Goal: Task Accomplishment & Management: Manage account settings

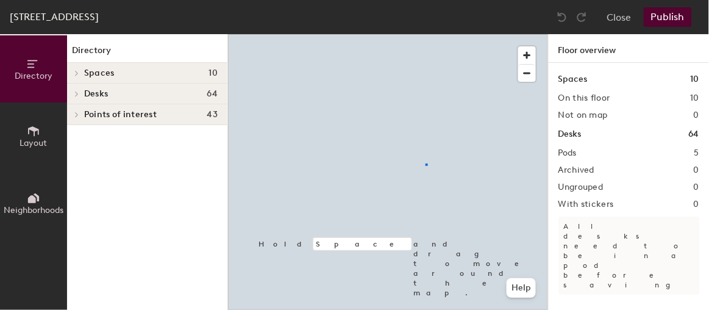
click at [426, 34] on div at bounding box center [388, 34] width 320 height 0
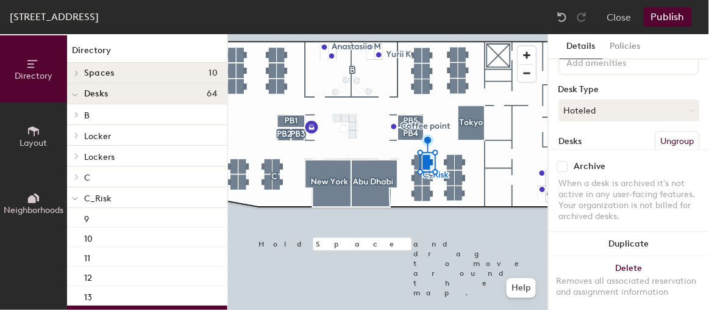
scroll to position [110, 0]
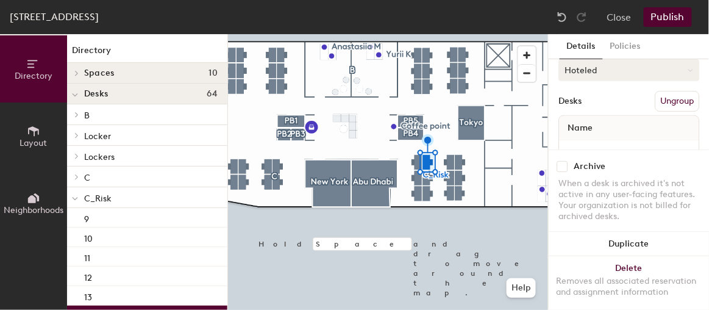
click at [595, 71] on button "Hoteled" at bounding box center [628, 70] width 141 height 22
click at [590, 111] on div "Assigned" at bounding box center [620, 108] width 122 height 18
click at [670, 17] on button "Publish" at bounding box center [667, 16] width 48 height 19
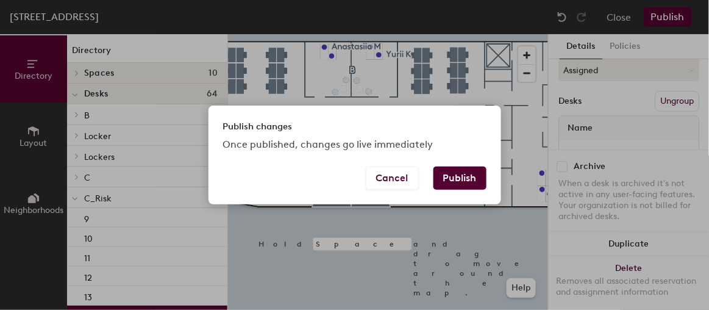
click at [472, 175] on button "Publish" at bounding box center [459, 177] width 53 height 23
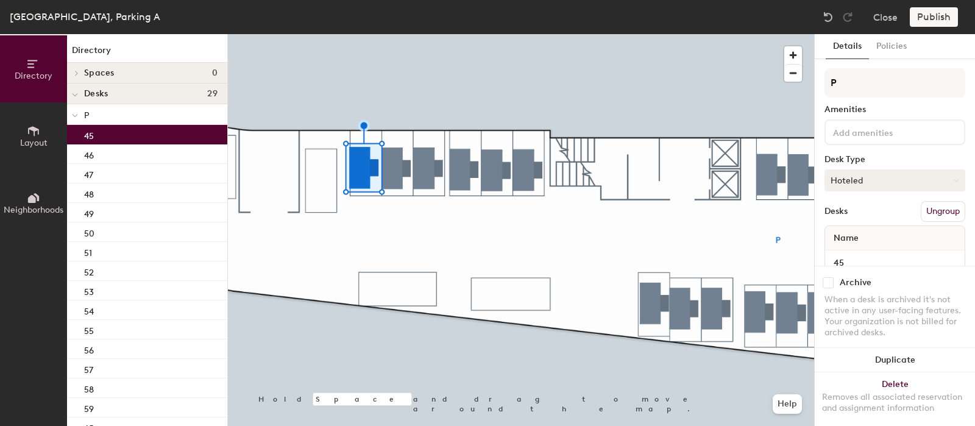
click at [873, 172] on button "Hoteled" at bounding box center [894, 180] width 141 height 22
click at [873, 171] on button "Hoteled" at bounding box center [894, 180] width 141 height 22
click at [887, 44] on button "Policies" at bounding box center [891, 46] width 45 height 25
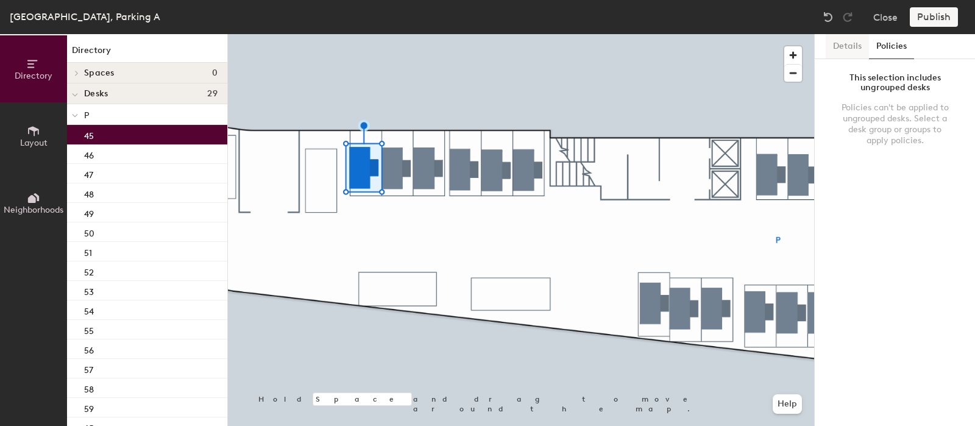
click at [835, 46] on button "Details" at bounding box center [847, 46] width 43 height 25
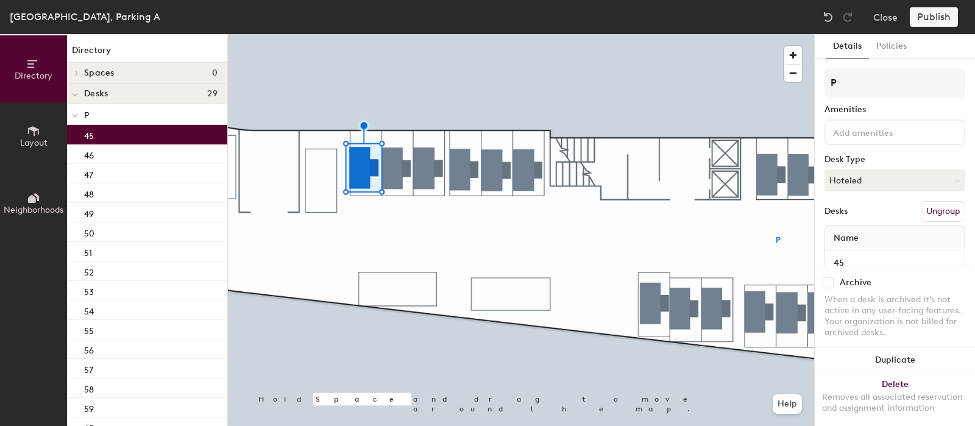
scroll to position [36, 0]
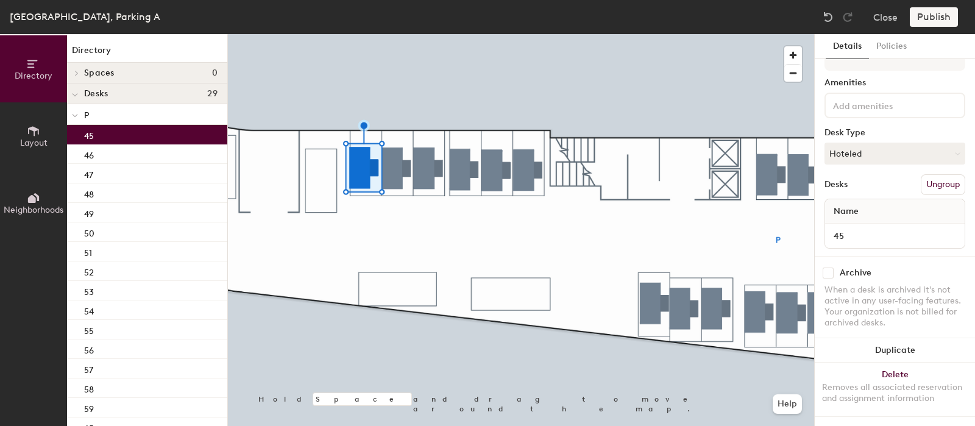
click at [374, 34] on div at bounding box center [521, 34] width 586 height 0
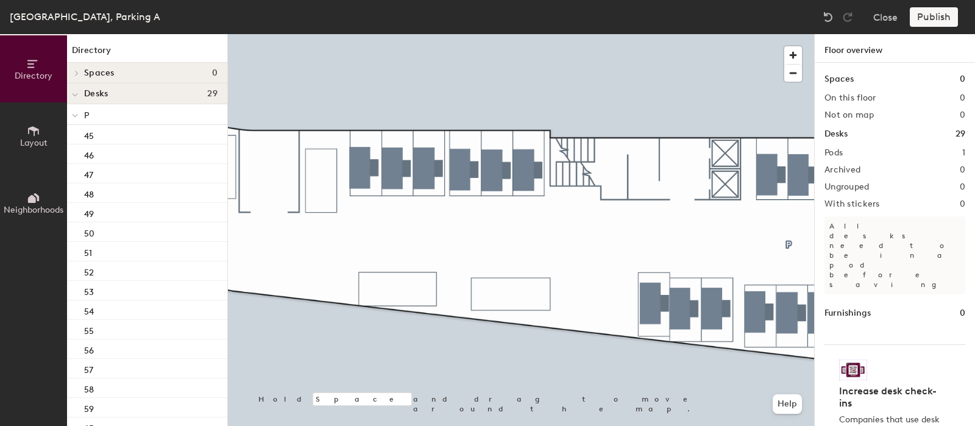
click at [437, 34] on div at bounding box center [521, 34] width 586 height 0
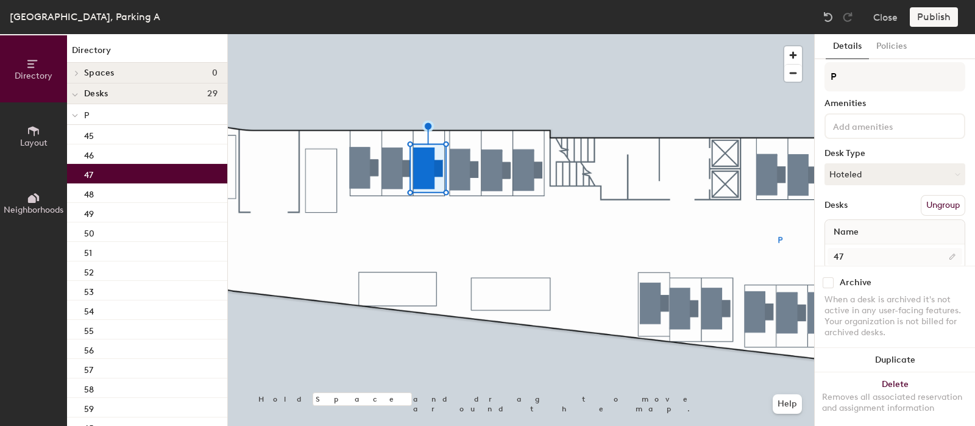
scroll to position [0, 0]
click at [851, 184] on button "Hoteled" at bounding box center [894, 180] width 141 height 22
click at [889, 54] on button "Policies" at bounding box center [891, 46] width 45 height 25
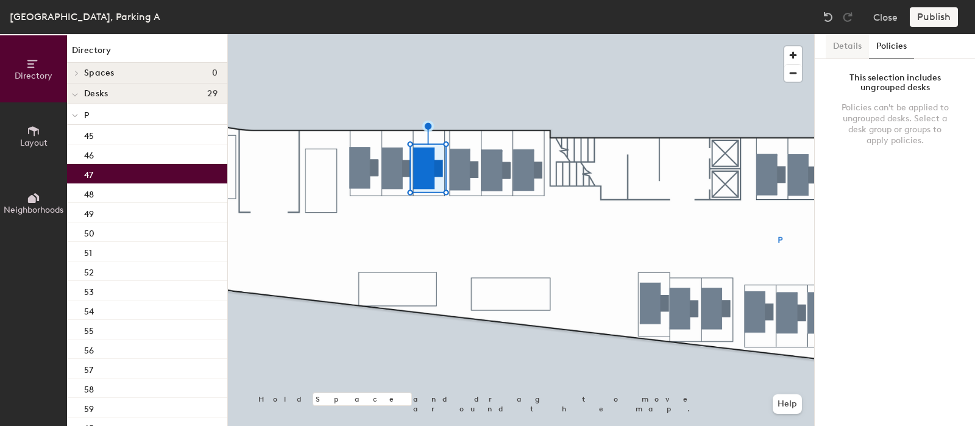
click at [832, 47] on button "Details" at bounding box center [847, 46] width 43 height 25
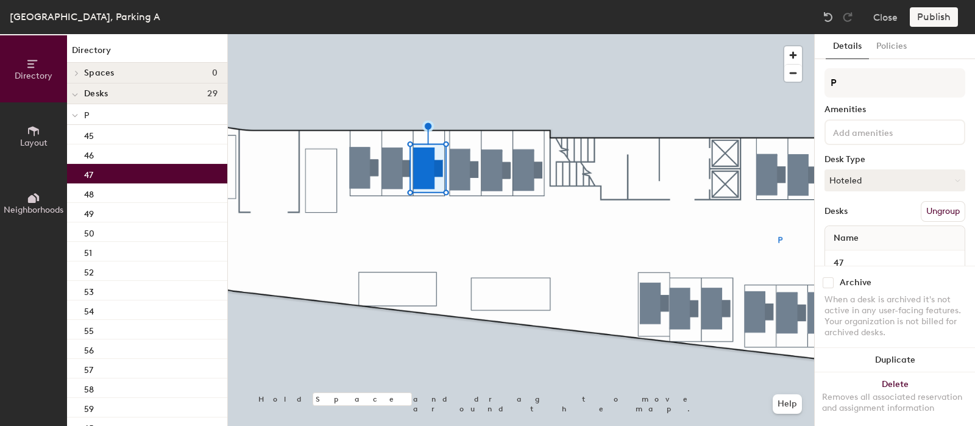
click at [929, 211] on button "Ungroup" at bounding box center [943, 211] width 44 height 21
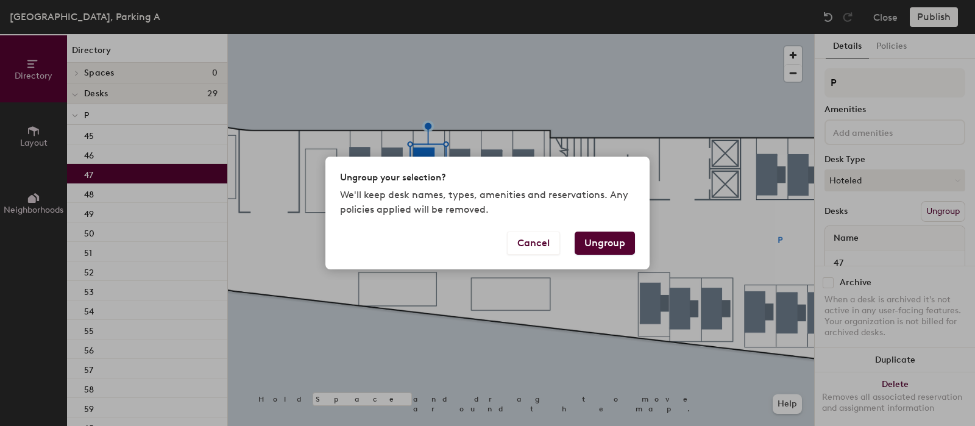
click at [601, 246] on button "Ungroup" at bounding box center [605, 243] width 60 height 23
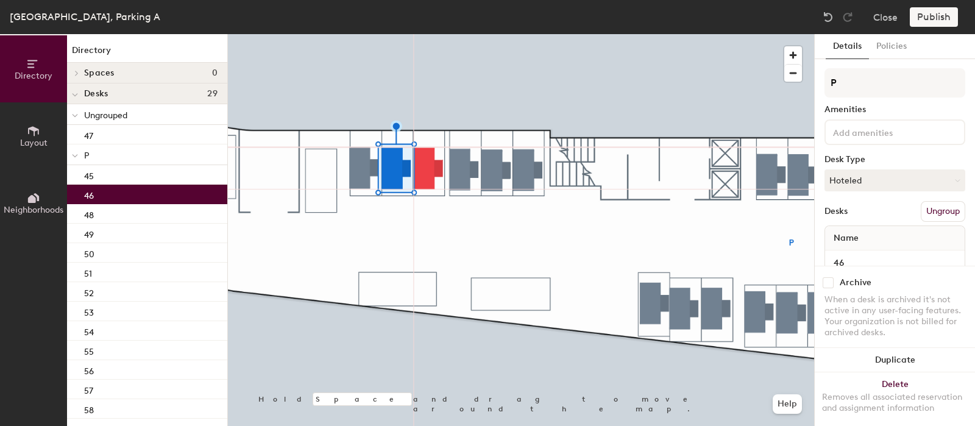
click at [935, 212] on button "Ungroup" at bounding box center [943, 211] width 44 height 21
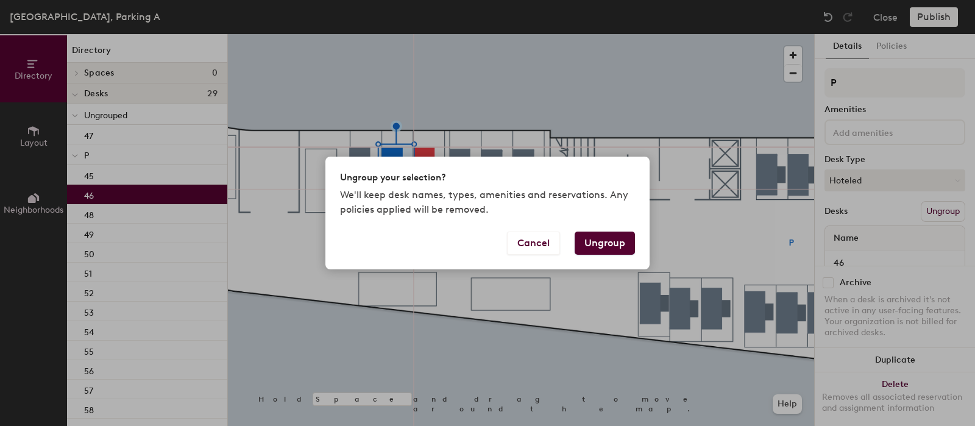
click at [618, 238] on button "Ungroup" at bounding box center [605, 243] width 60 height 23
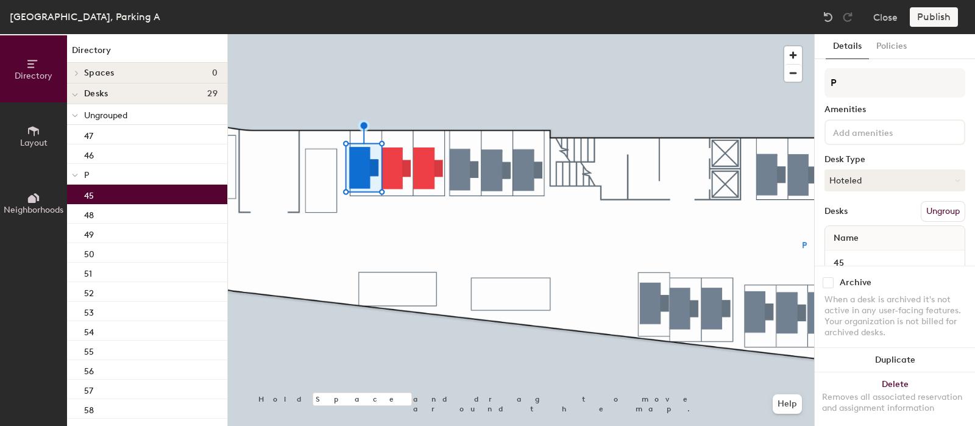
click at [947, 207] on button "Ungroup" at bounding box center [943, 211] width 44 height 21
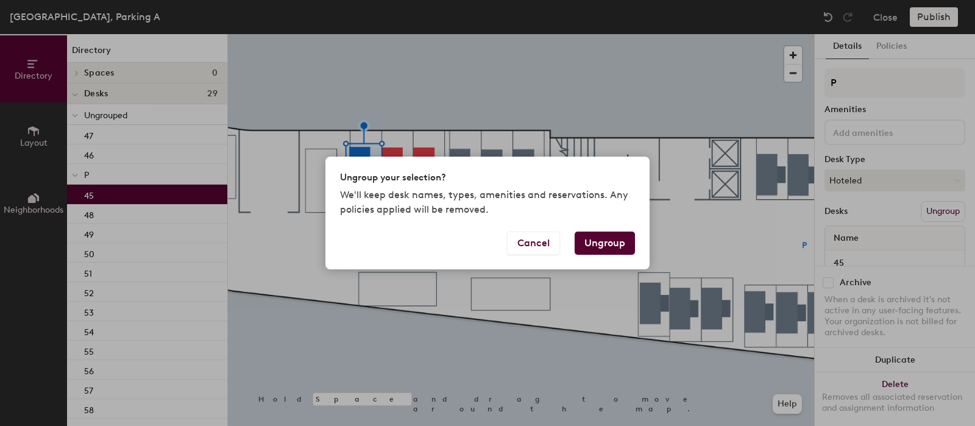
click at [605, 244] on button "Ungroup" at bounding box center [605, 243] width 60 height 23
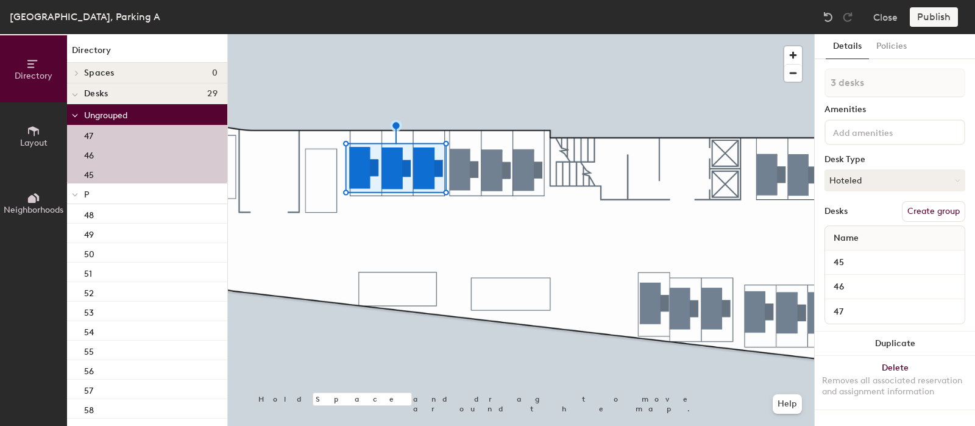
click at [936, 213] on button "Create group" at bounding box center [933, 211] width 63 height 21
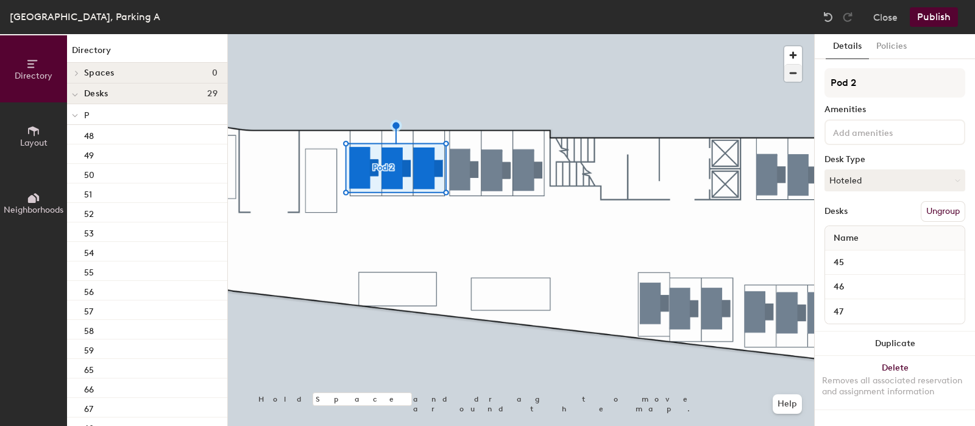
click at [771, 80] on div "Directory Layout Neighborhoods Directory Spaces 0 Desks 29 P 48 49 50 51 52 53 …" at bounding box center [487, 230] width 975 height 392
type input "Risk"
click at [887, 42] on button "Policies" at bounding box center [891, 46] width 45 height 25
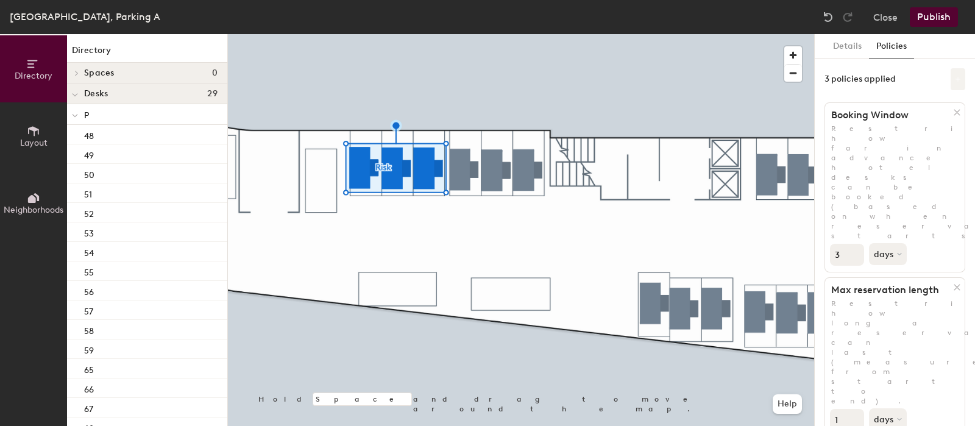
click at [955, 78] on icon at bounding box center [958, 79] width 6 height 6
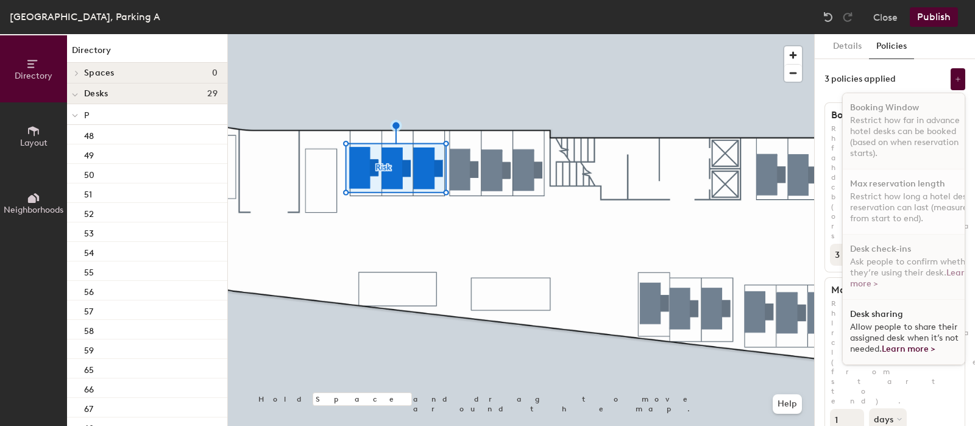
scroll to position [9, 0]
click at [867, 324] on span "Allow people to share their assigned desk when it’s not needed. Learn more >" at bounding box center [904, 338] width 108 height 32
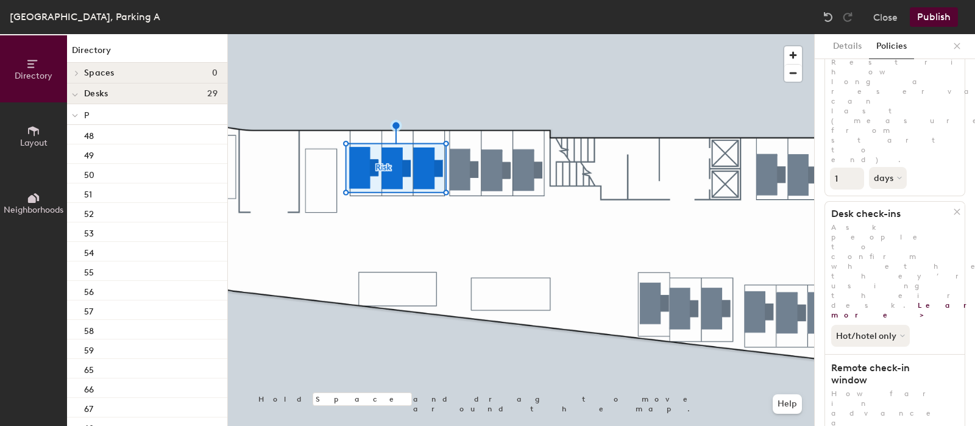
scroll to position [293, 0]
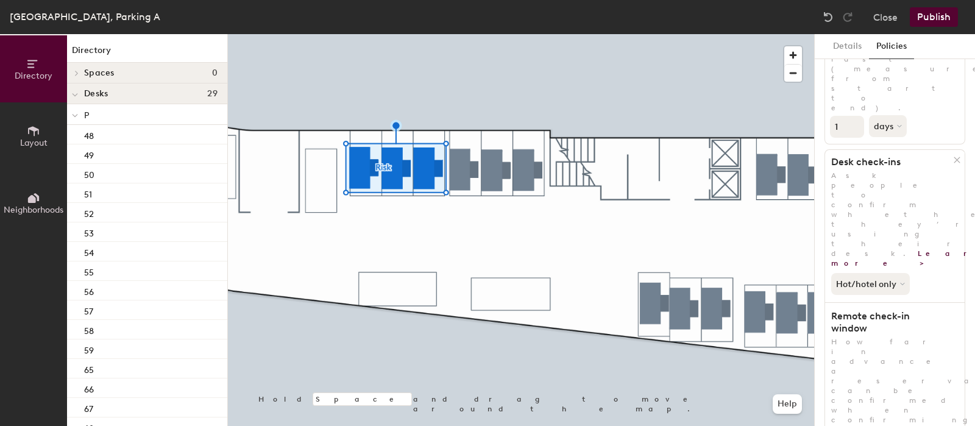
click at [842, 42] on button "Details" at bounding box center [847, 46] width 43 height 25
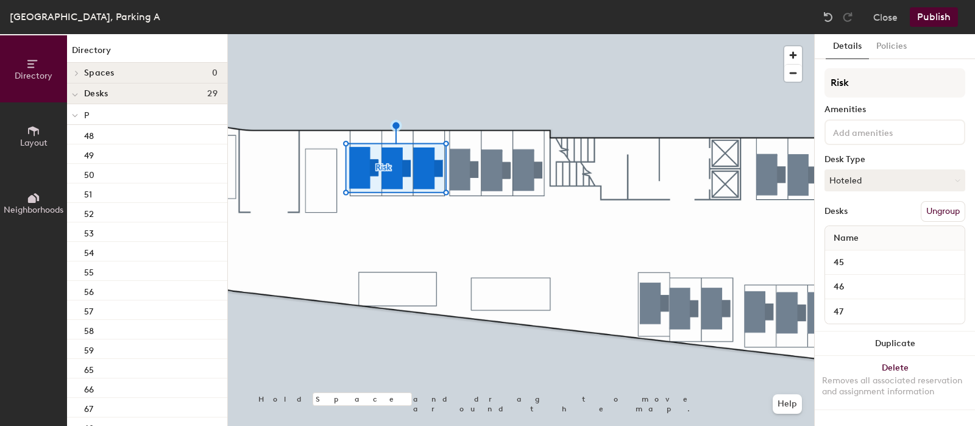
scroll to position [0, 0]
click at [934, 16] on button "Publish" at bounding box center [934, 16] width 48 height 19
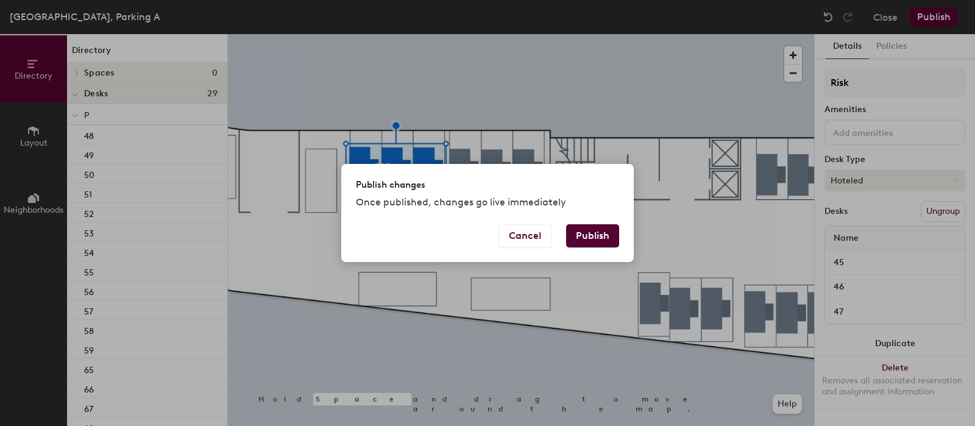
drag, startPoint x: 832, startPoint y: 183, endPoint x: 838, endPoint y: 185, distance: 6.6
click at [836, 184] on div "Publish changes Once published, changes go live immediately Cancel Publish" at bounding box center [487, 213] width 975 height 426
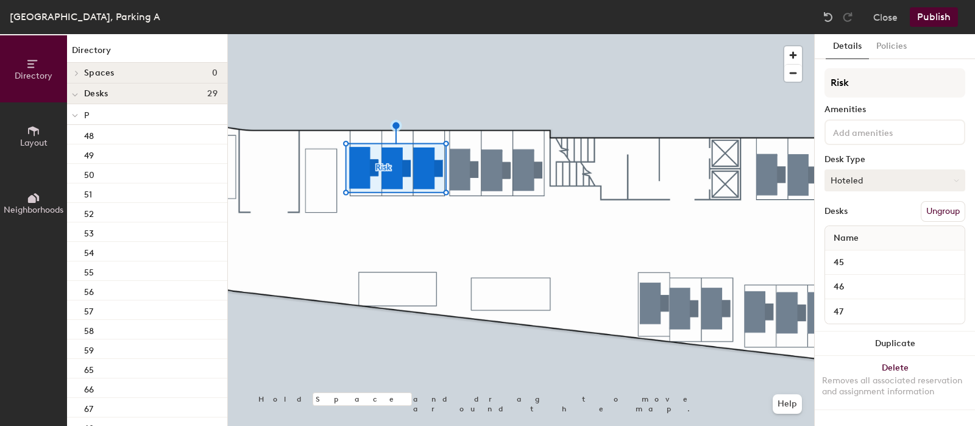
click at [870, 177] on button "Hoteled" at bounding box center [894, 180] width 141 height 22
click at [872, 216] on div "Assigned" at bounding box center [886, 218] width 122 height 18
click at [943, 21] on button "Publish" at bounding box center [934, 16] width 48 height 19
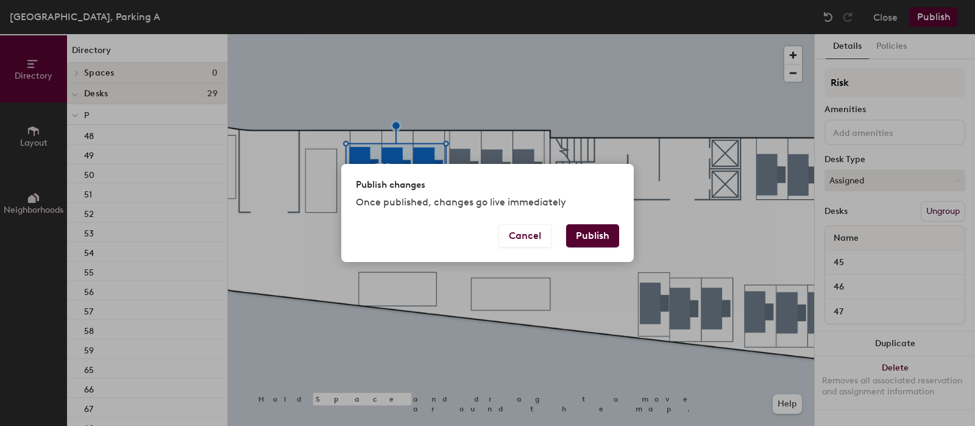
click at [597, 239] on button "Publish" at bounding box center [592, 235] width 53 height 23
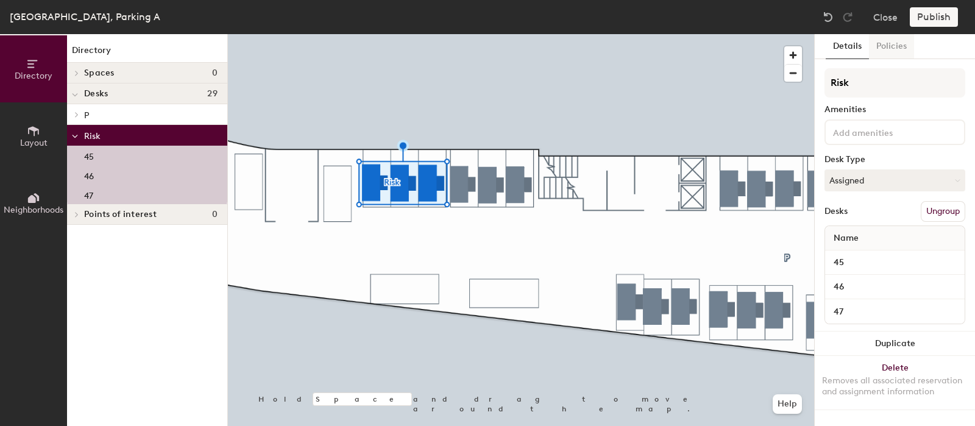
click at [889, 46] on button "Policies" at bounding box center [891, 46] width 45 height 25
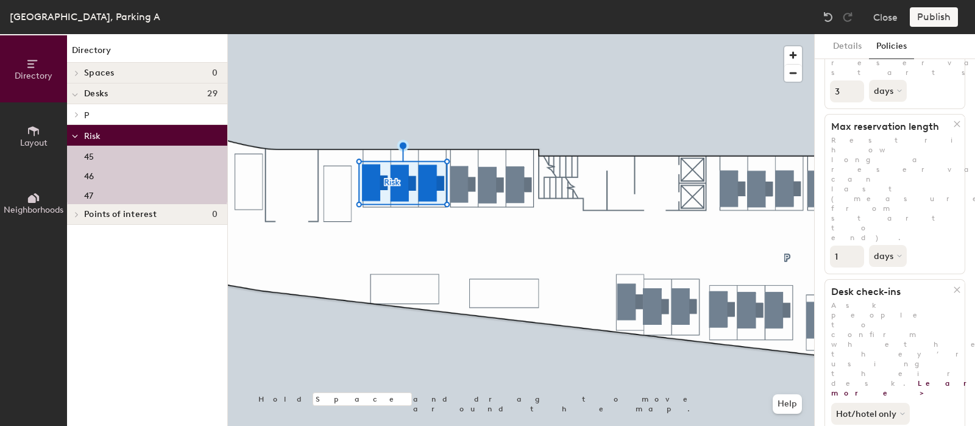
scroll to position [293, 0]
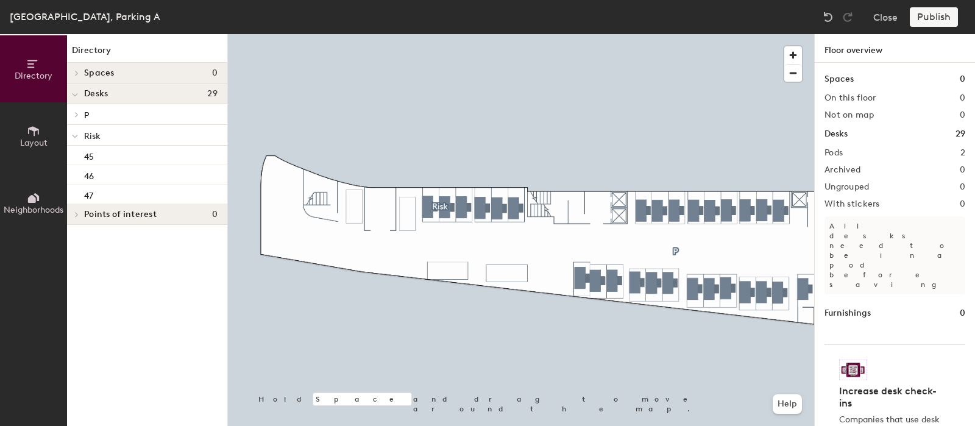
click at [37, 199] on icon at bounding box center [36, 197] width 5 height 8
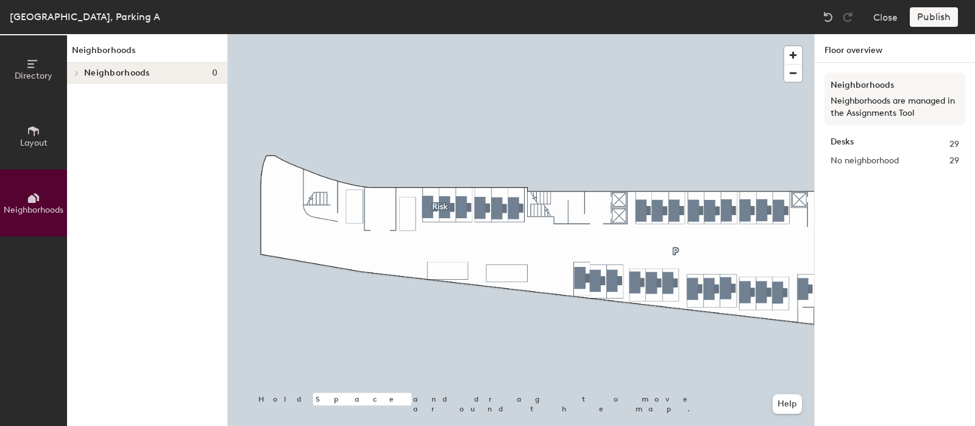
click at [79, 79] on div at bounding box center [75, 73] width 16 height 20
click at [427, 34] on div at bounding box center [521, 34] width 586 height 0
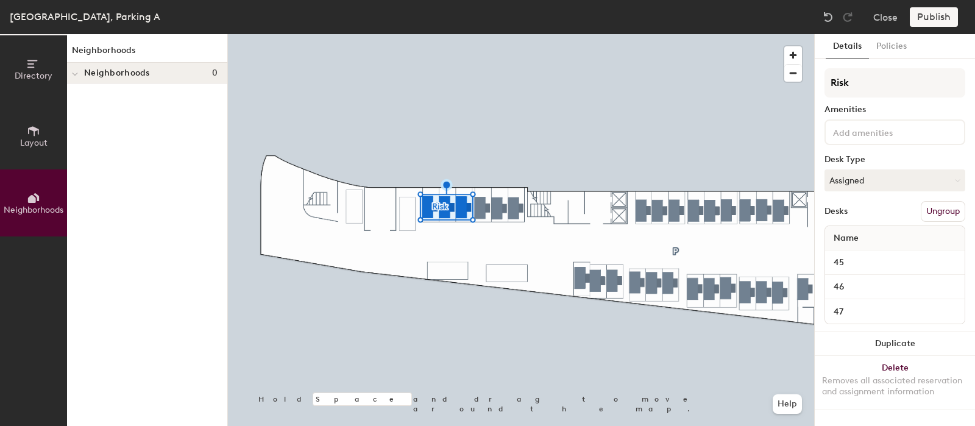
drag, startPoint x: 30, startPoint y: 49, endPoint x: 47, endPoint y: 77, distance: 32.5
click at [30, 50] on button "Directory" at bounding box center [33, 68] width 67 height 67
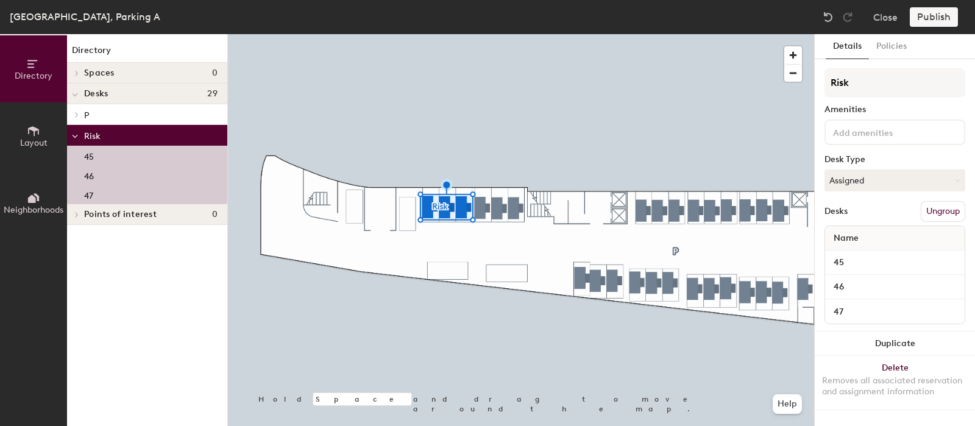
click at [110, 63] on div "Spaces 0" at bounding box center [147, 73] width 160 height 21
click at [113, 73] on h4 "Spaces 0" at bounding box center [150, 73] width 133 height 10
click at [43, 133] on button "Layout" at bounding box center [33, 135] width 67 height 67
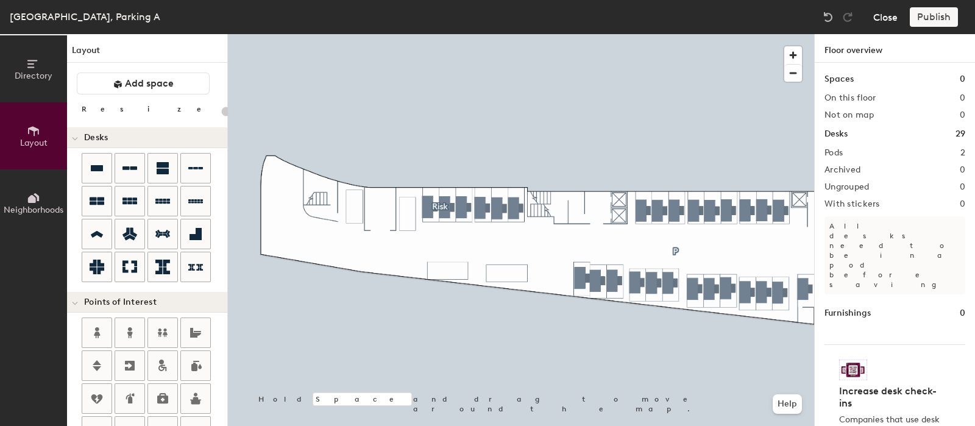
click at [894, 16] on button "Close" at bounding box center [885, 16] width 24 height 19
type input "20"
